Goal: Information Seeking & Learning: Learn about a topic

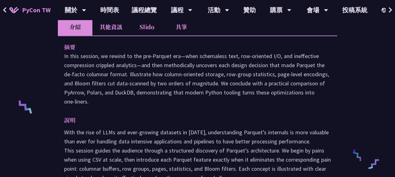
scroll to position [205, 0]
click at [193, 92] on p "In this session, we rewind to the pre‑Parquet era—when schemaless text, row‑ori…" at bounding box center [197, 78] width 267 height 55
click at [142, 153] on p "With the rise of LLMs and ever-growing datasets in [DATE], understanding Parque…" at bounding box center [197, 173] width 267 height 91
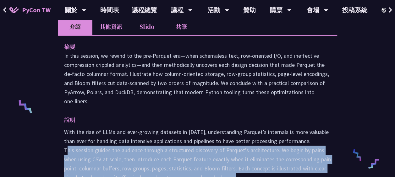
click at [142, 153] on p "With the rise of LLMs and ever-growing datasets in [DATE], understanding Parque…" at bounding box center [197, 173] width 267 height 91
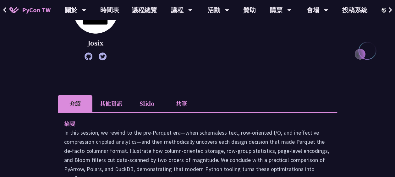
scroll to position [126, 0]
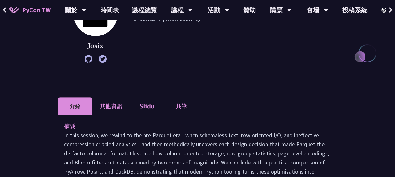
click at [129, 106] on li "其他資訊" at bounding box center [110, 105] width 37 height 17
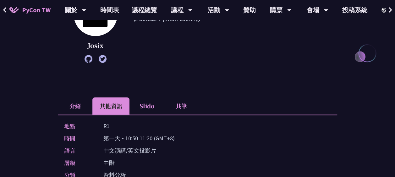
click at [145, 105] on li "Slido" at bounding box center [147, 105] width 35 height 17
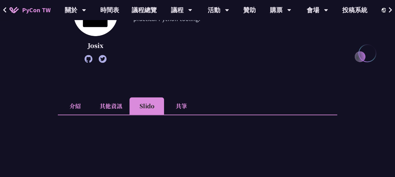
click at [172, 104] on li "共筆" at bounding box center [181, 105] width 35 height 17
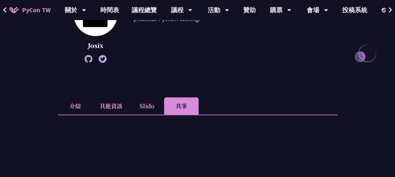
click at [113, 103] on li "其他資訊" at bounding box center [110, 105] width 37 height 17
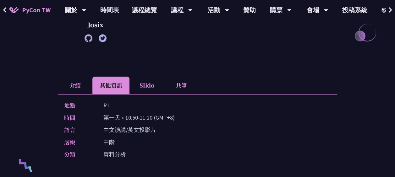
scroll to position [146, 0]
click at [77, 88] on li "介紹" at bounding box center [75, 85] width 35 height 17
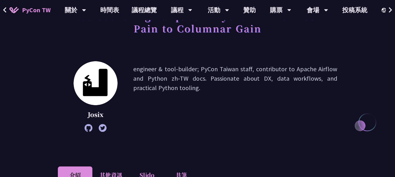
scroll to position [51, 0]
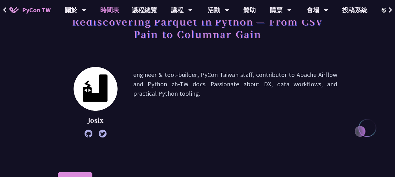
click at [106, 10] on link "時間表" at bounding box center [109, 10] width 31 height 20
